Goal: Information Seeking & Learning: Learn about a topic

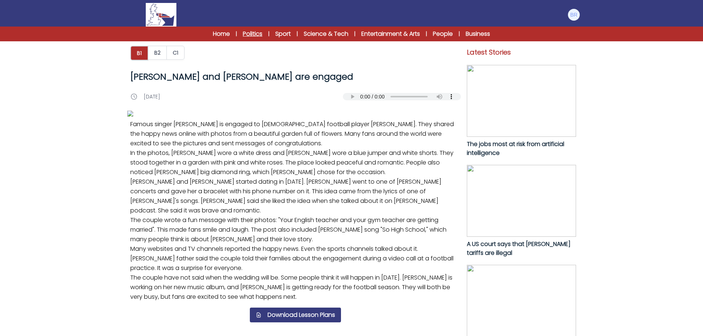
click at [250, 38] on link "Politics" at bounding box center [253, 34] width 20 height 9
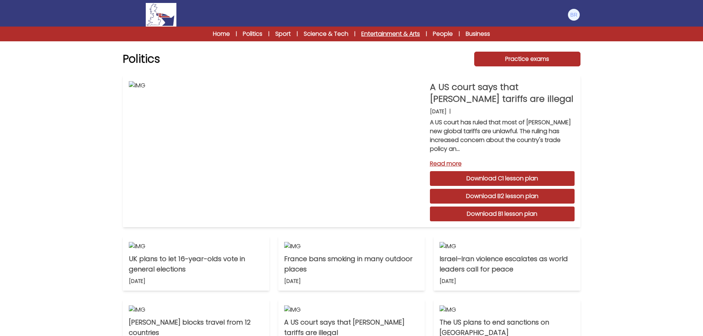
click at [391, 32] on link "Entertainment & Arts" at bounding box center [390, 34] width 59 height 9
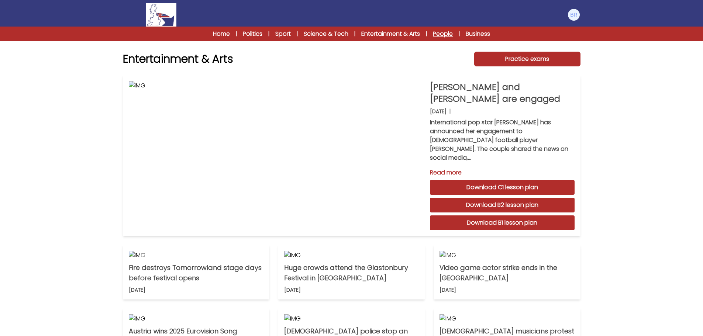
click at [447, 32] on link "People" at bounding box center [443, 34] width 20 height 9
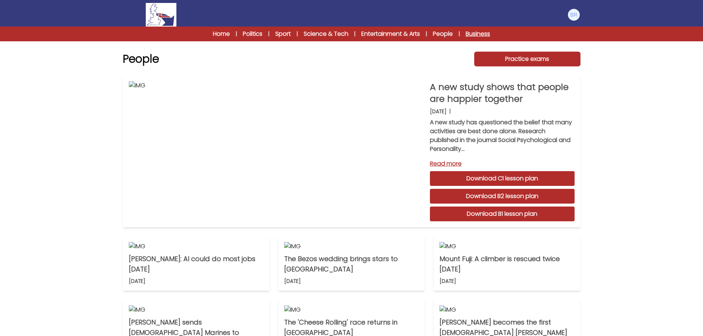
click at [478, 34] on link "Business" at bounding box center [478, 34] width 24 height 9
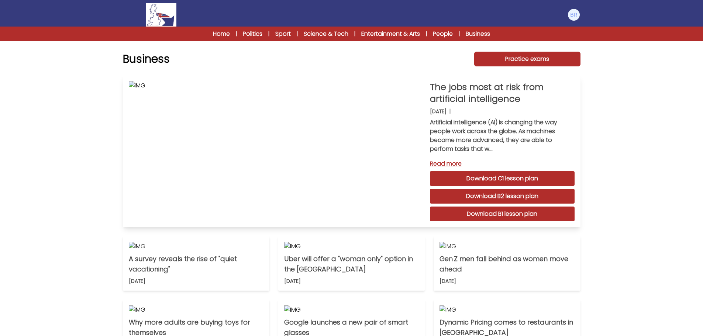
click at [443, 162] on link "Read more" at bounding box center [502, 163] width 145 height 9
